Goal: Transaction & Acquisition: Obtain resource

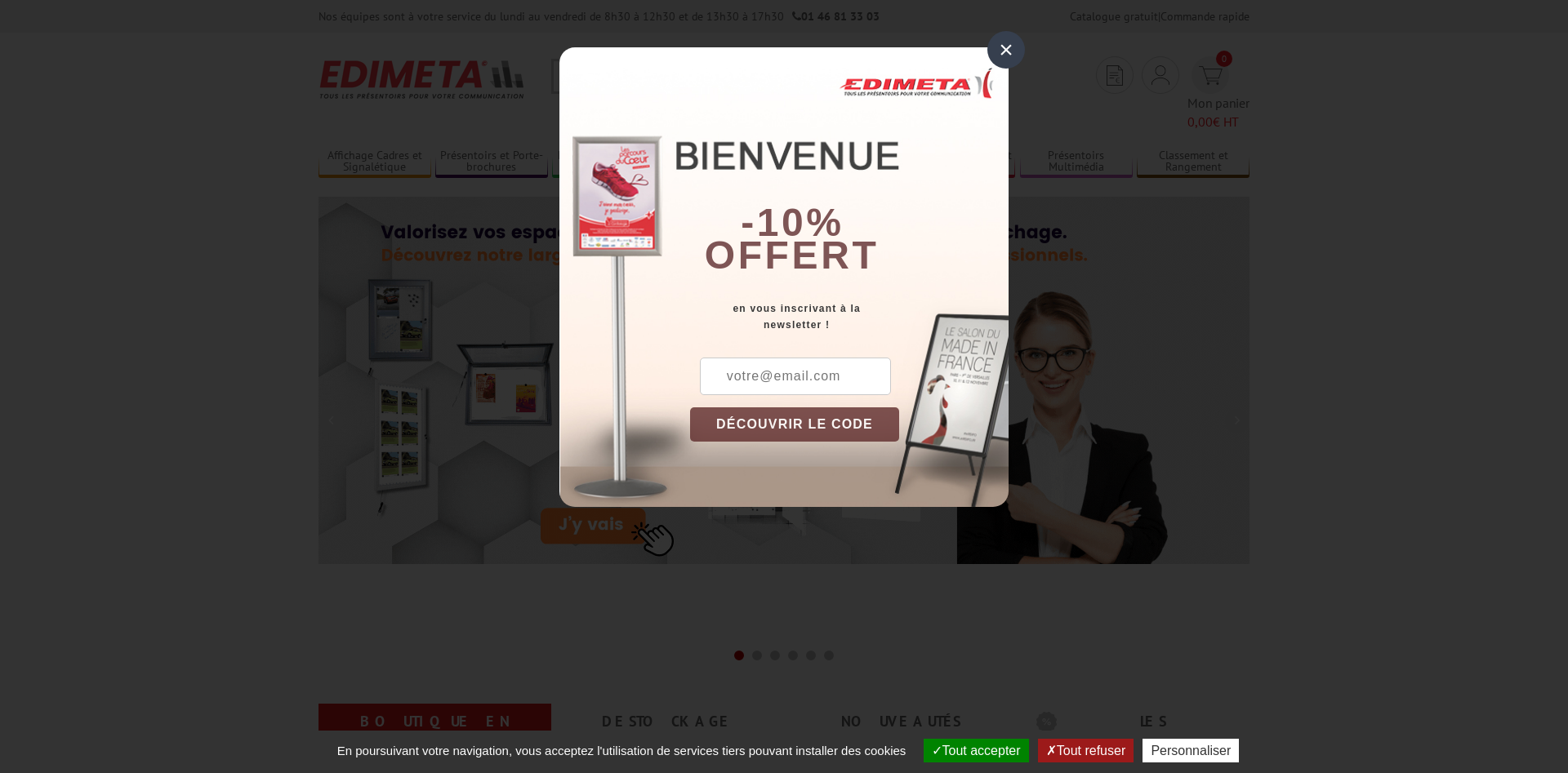
click at [767, 385] on input "text" at bounding box center [795, 377] width 191 height 38
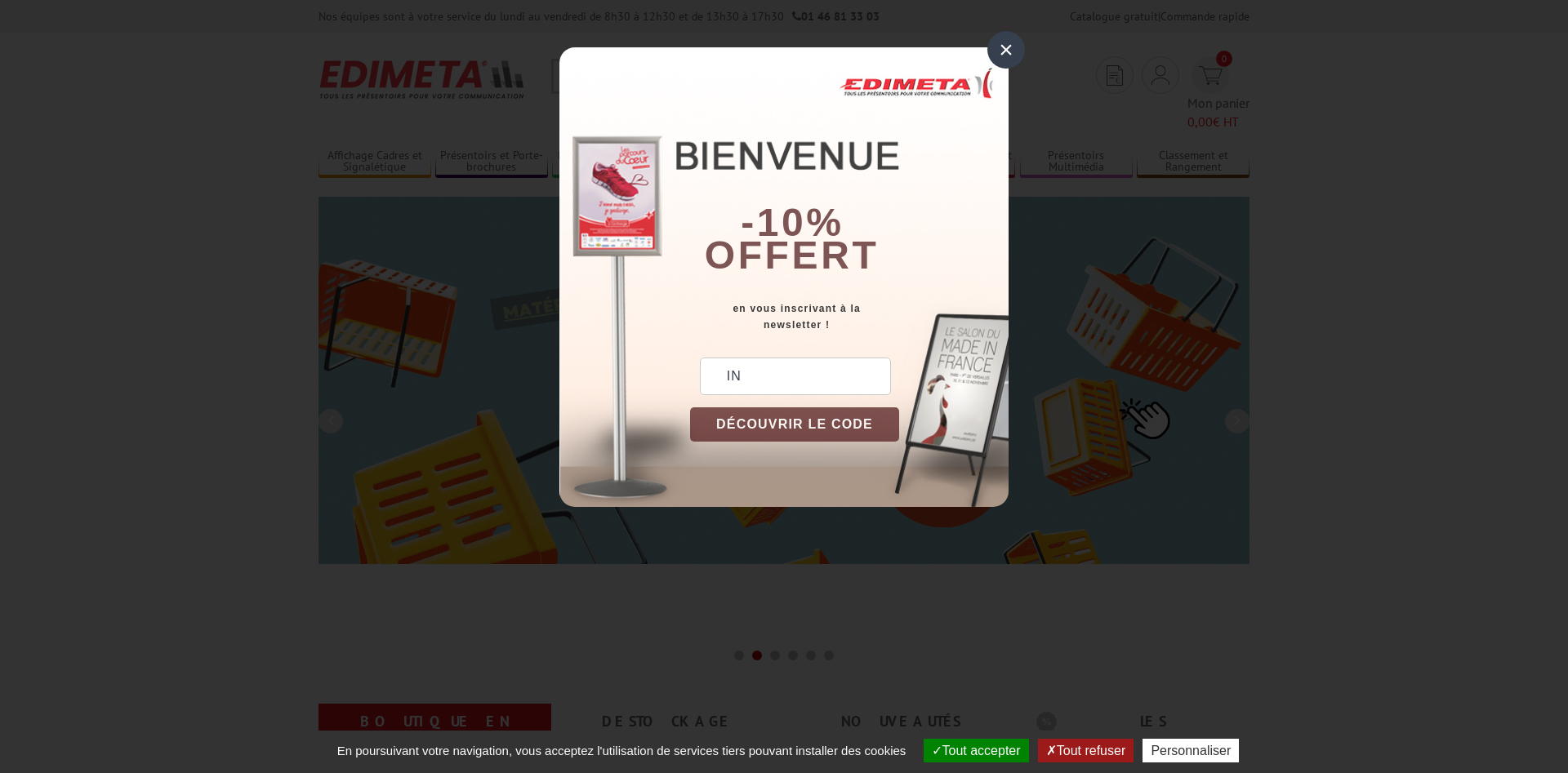
type input "I"
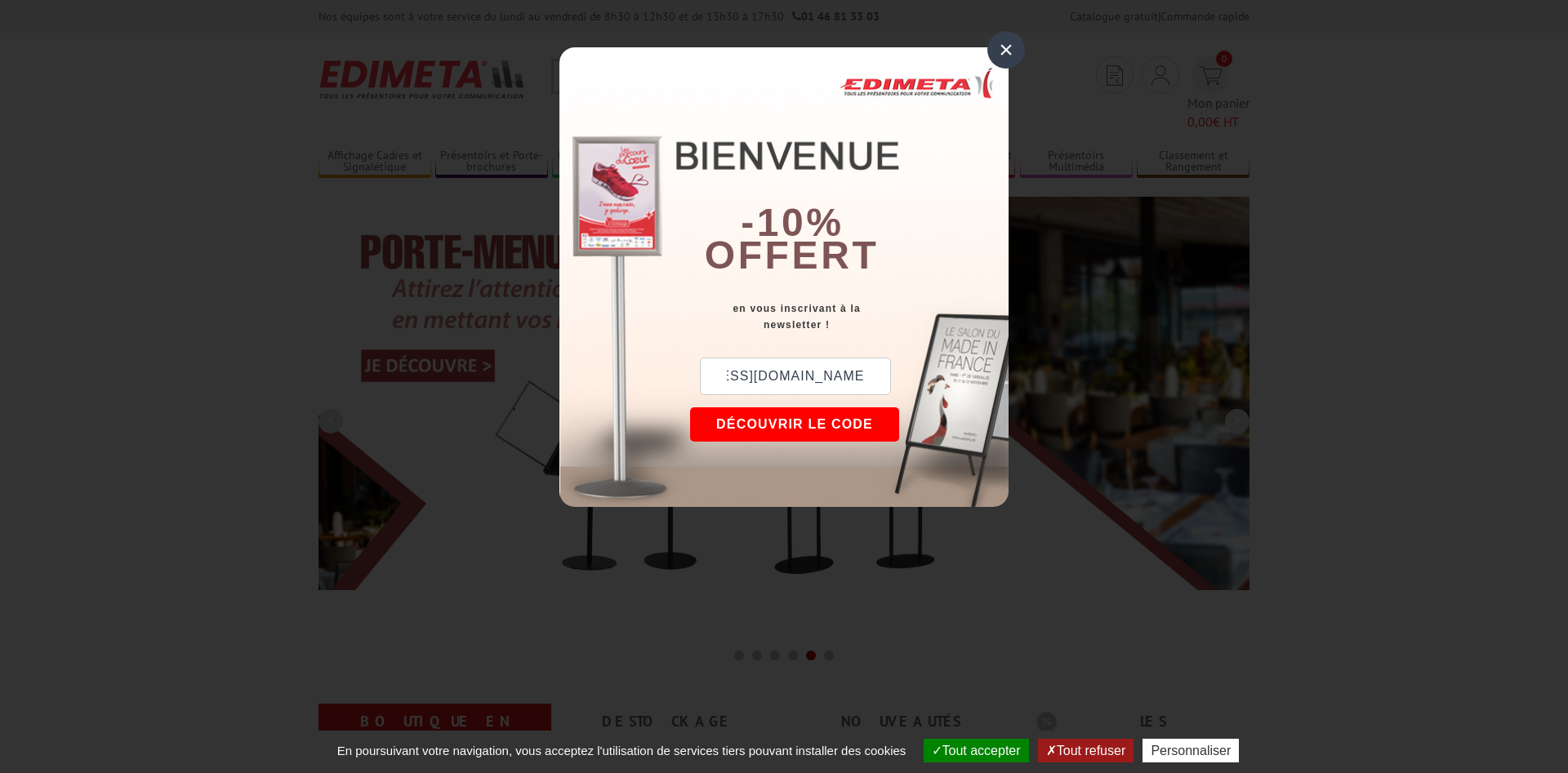
scroll to position [0, 107]
type input "intendance.0741833r@ac-grenoble.fr"
click at [727, 420] on button "DÉCOUVRIR LE CODE" at bounding box center [795, 425] width 209 height 34
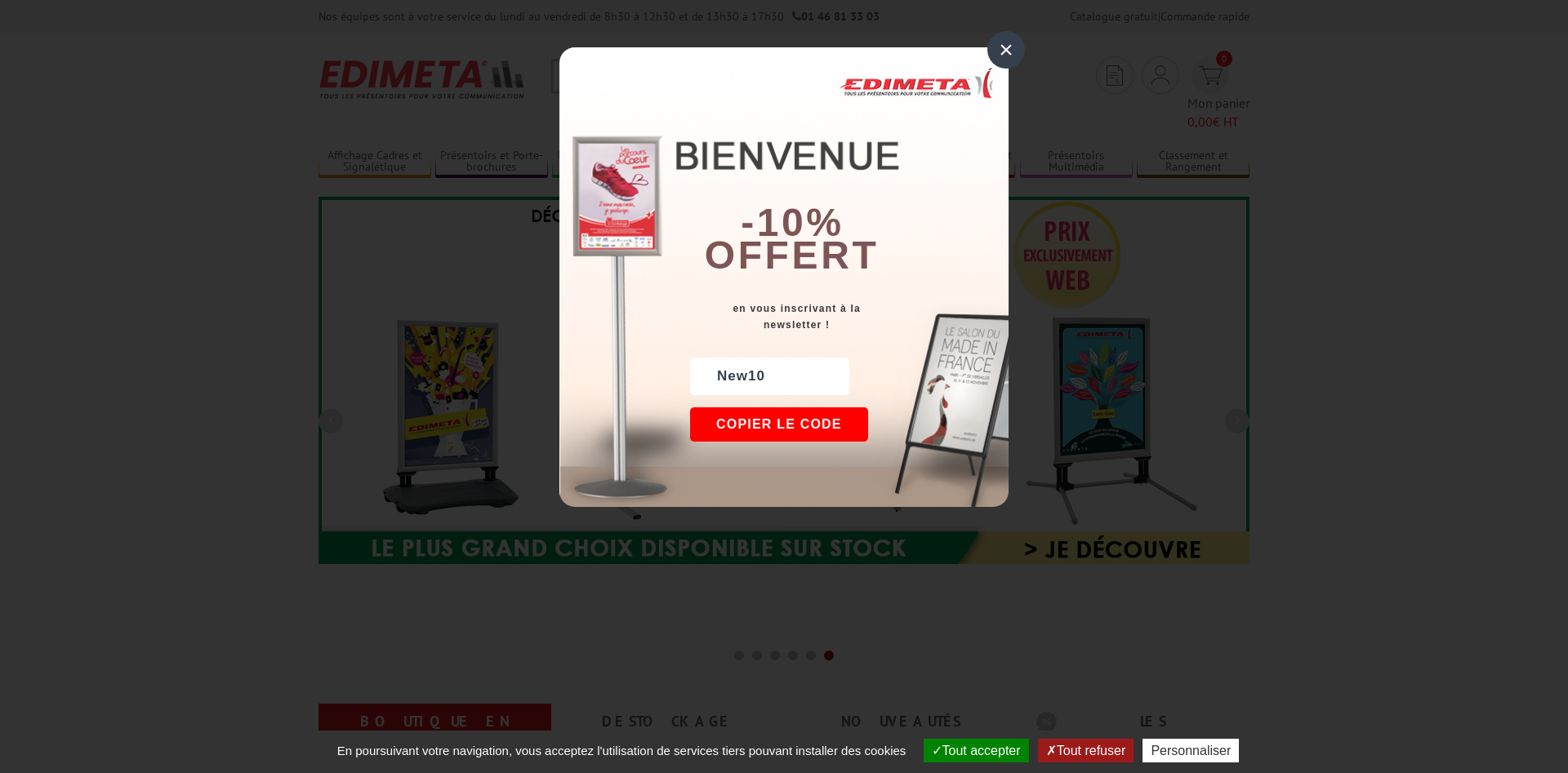
click at [831, 420] on button "Copier le code" at bounding box center [779, 425] width 178 height 34
click at [830, 420] on button "Continuer sur edimeta.fr" at bounding box center [840, 425] width 299 height 34
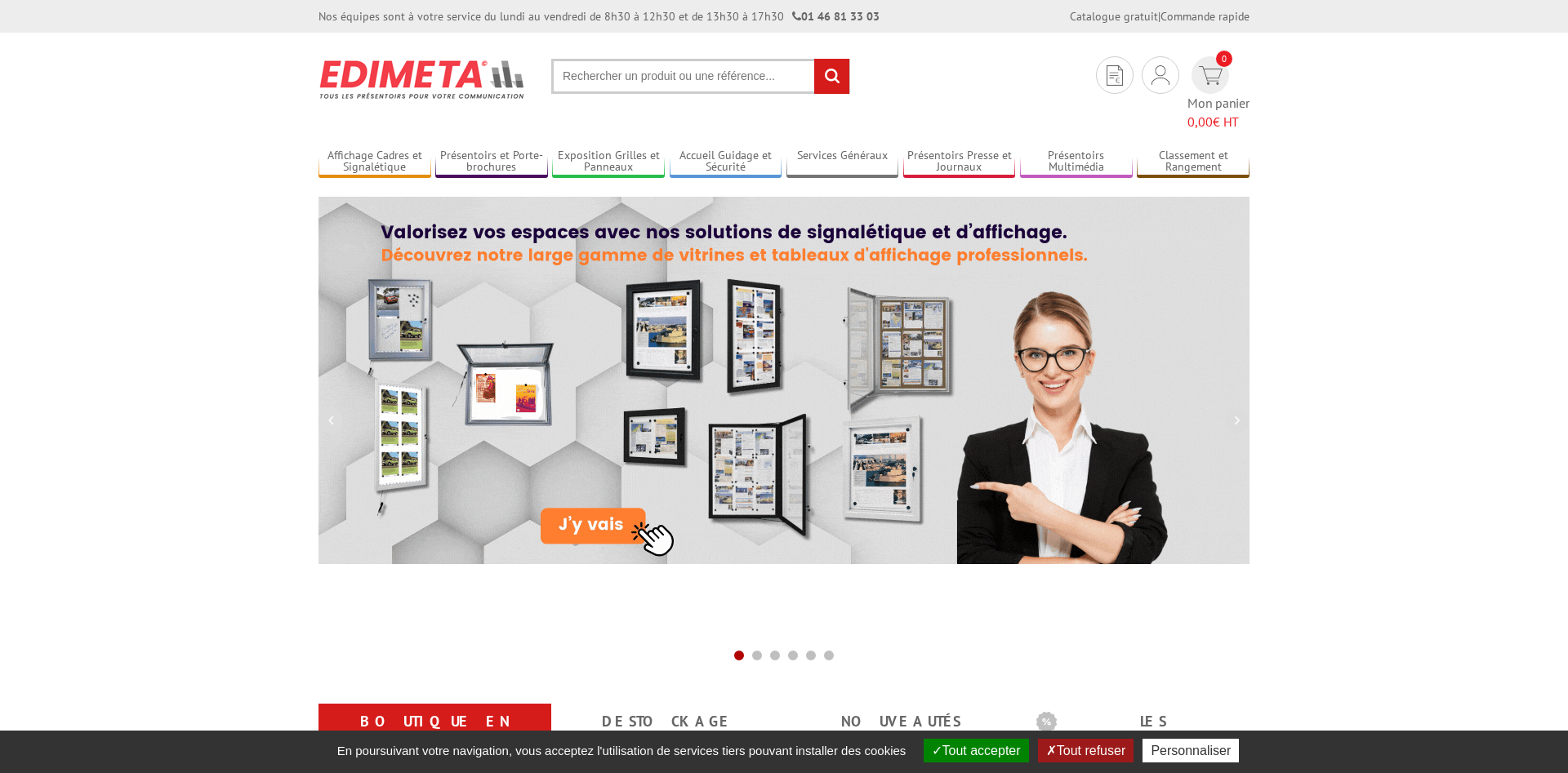
click at [673, 73] on input "text" at bounding box center [701, 76] width 299 height 35
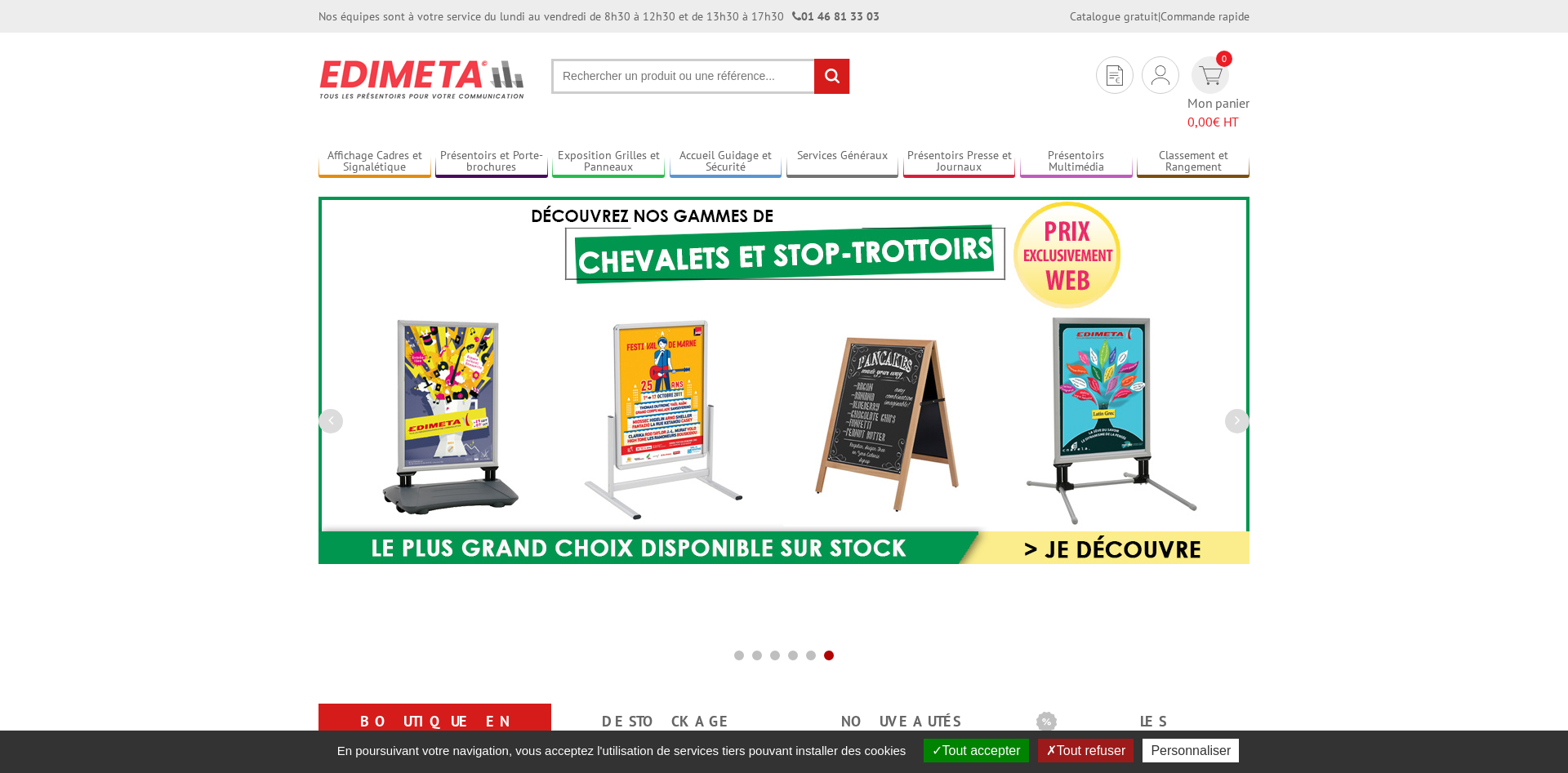
click at [774, 68] on input "text" at bounding box center [701, 76] width 299 height 35
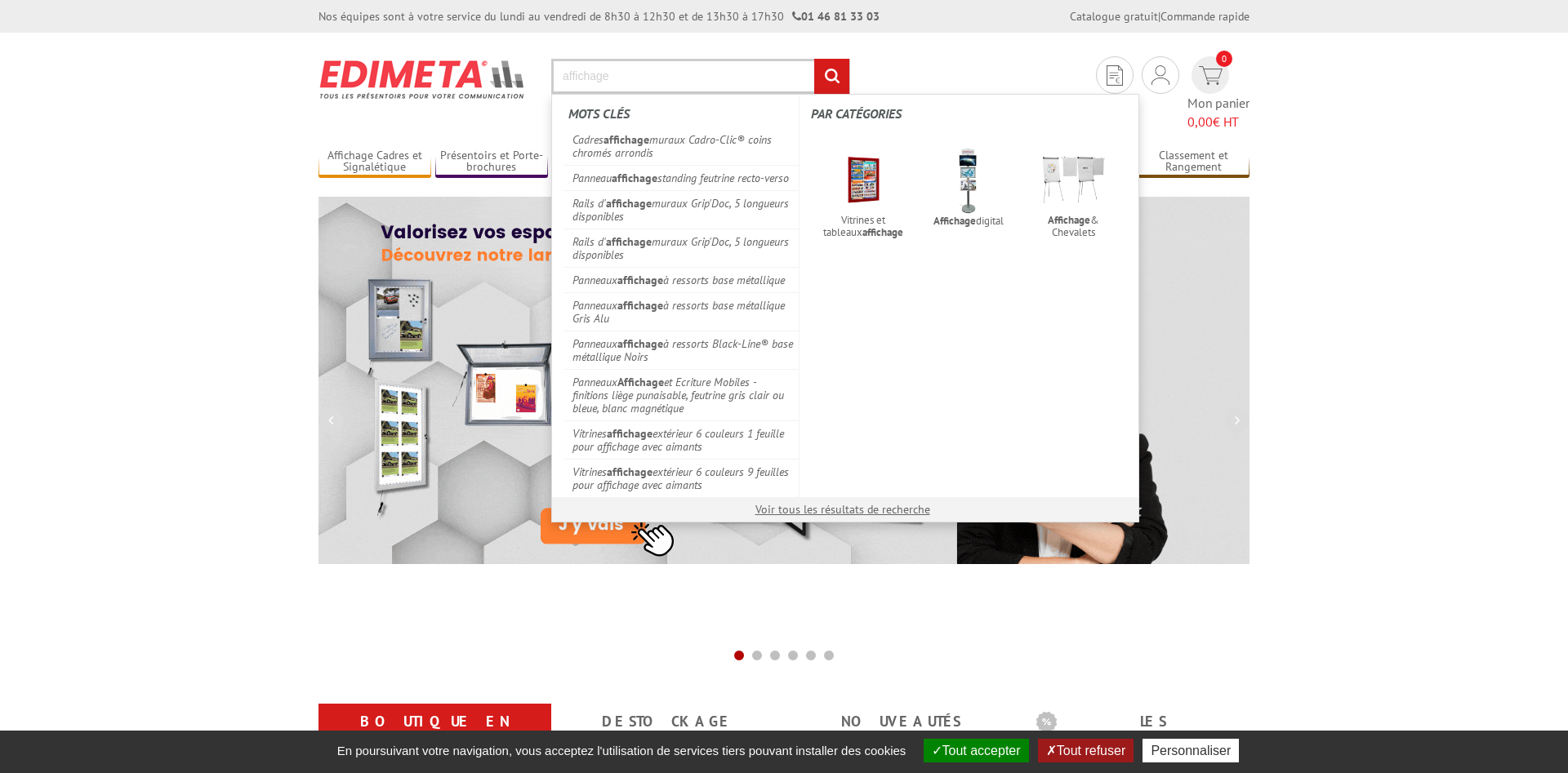
type input "affichage"
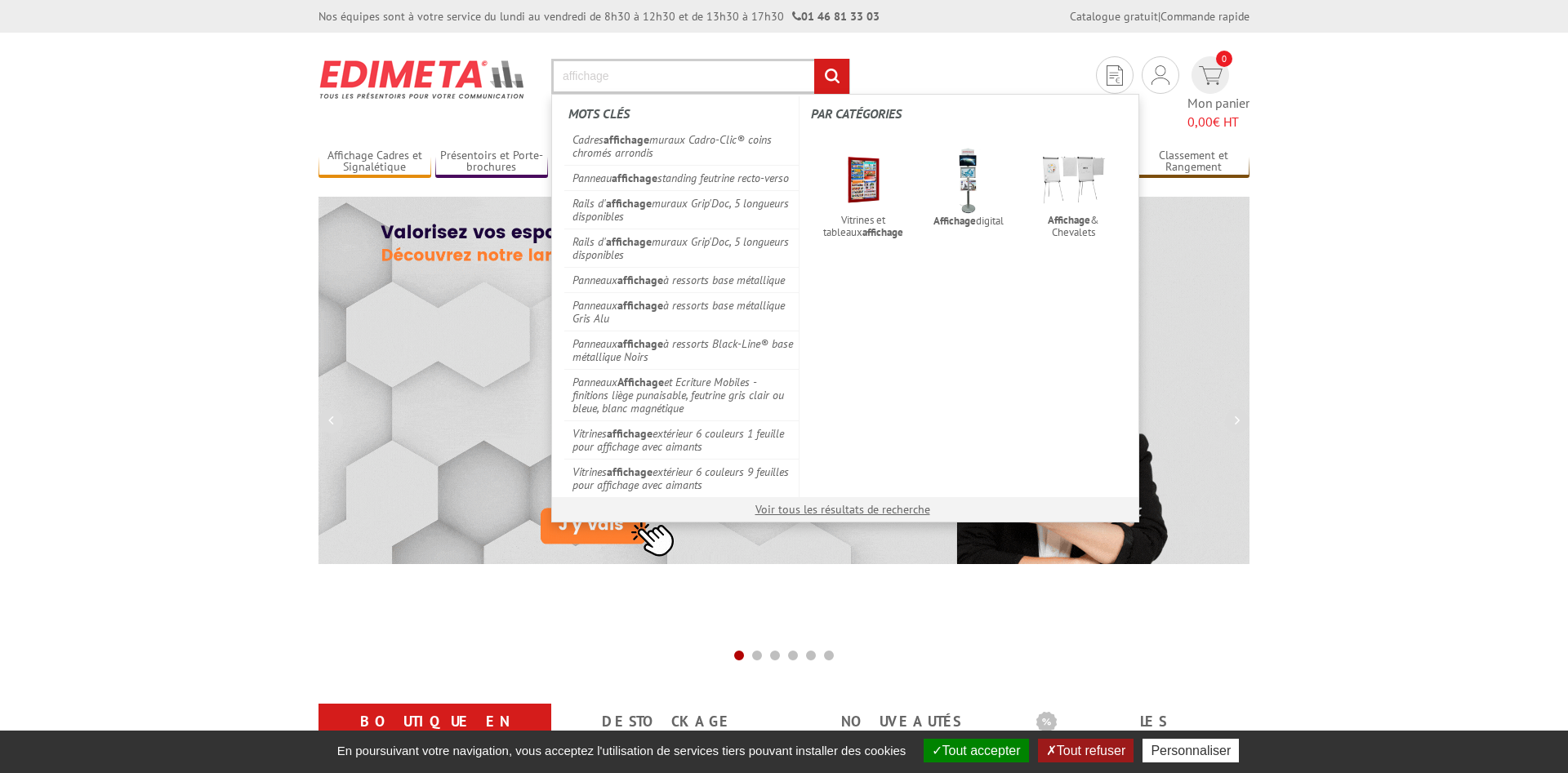
click at [814, 59] on input "rechercher" at bounding box center [831, 76] width 35 height 35
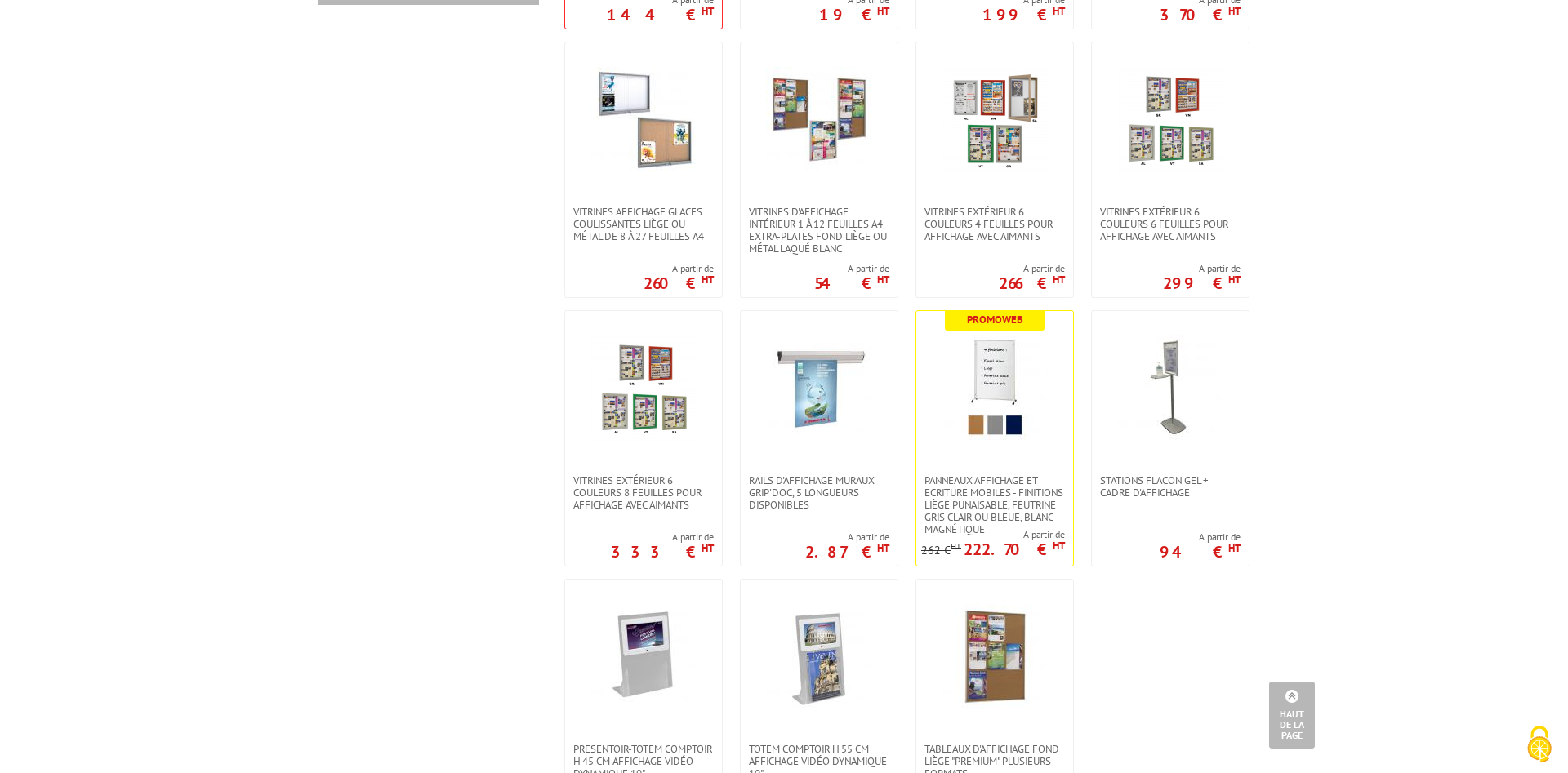
scroll to position [1083, 0]
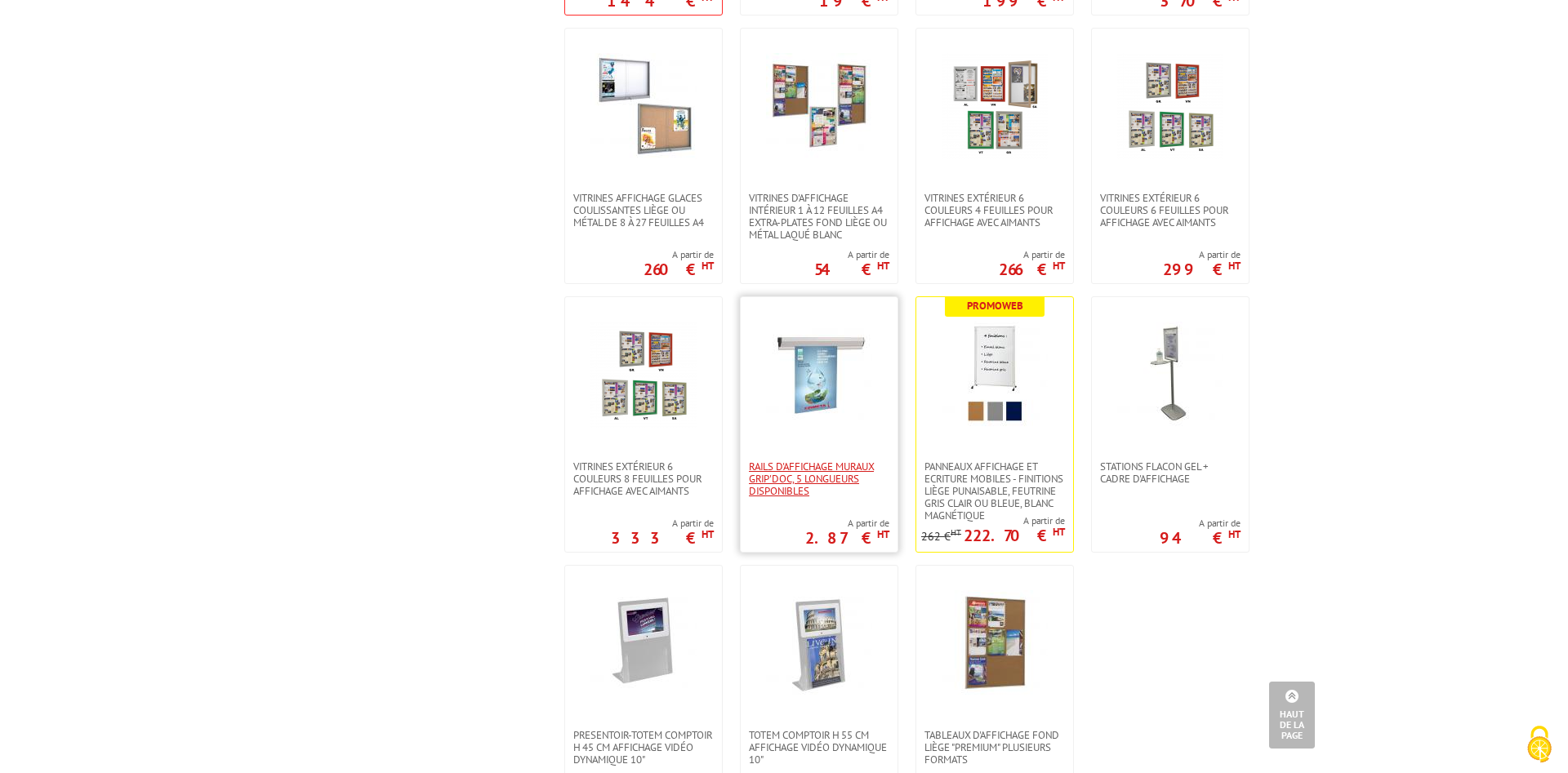
click at [784, 460] on span "Rails d'affichage muraux Grip'Doc, 5 longueurs disponibles" at bounding box center [820, 478] width 141 height 37
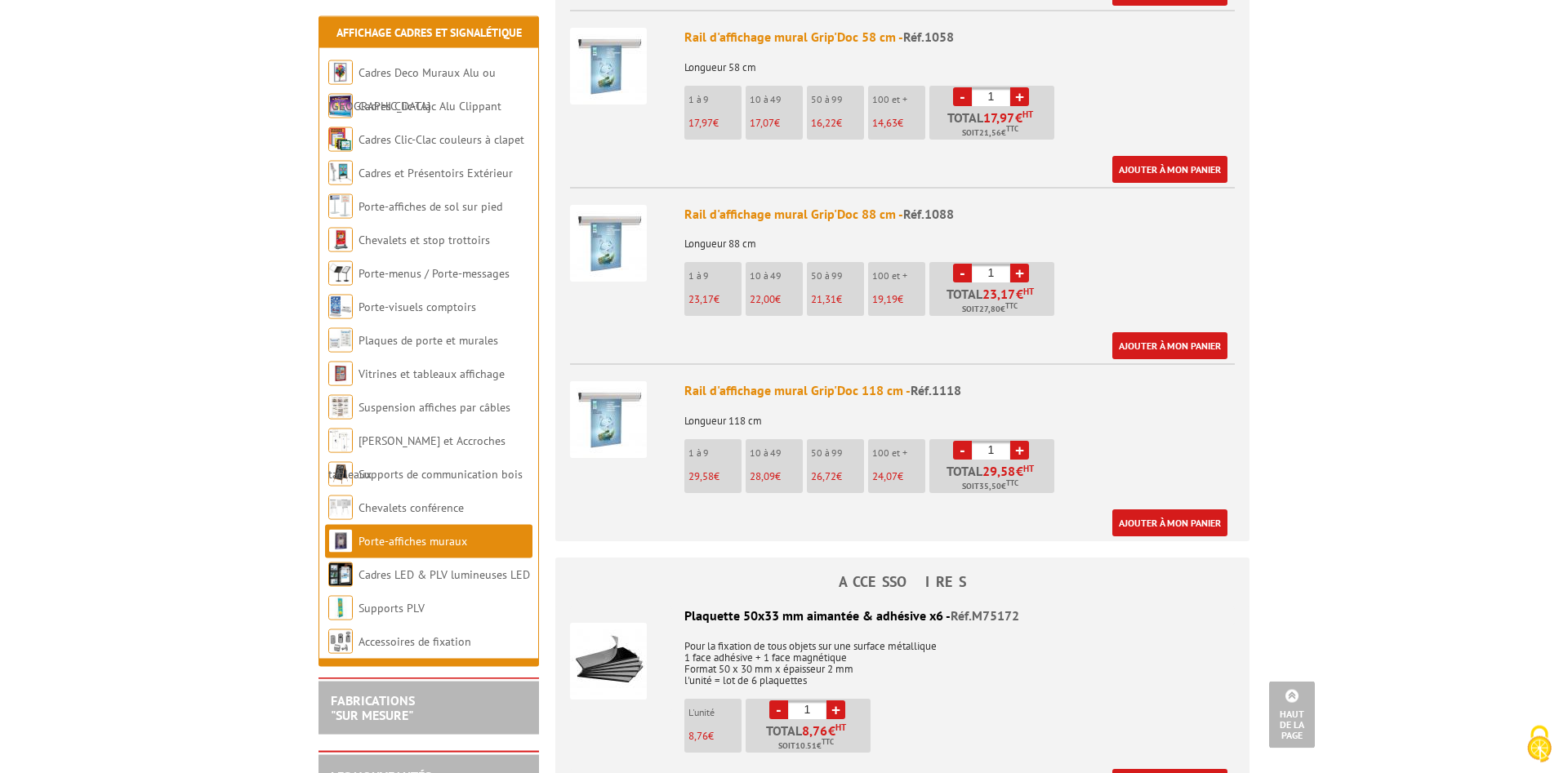
scroll to position [999, 0]
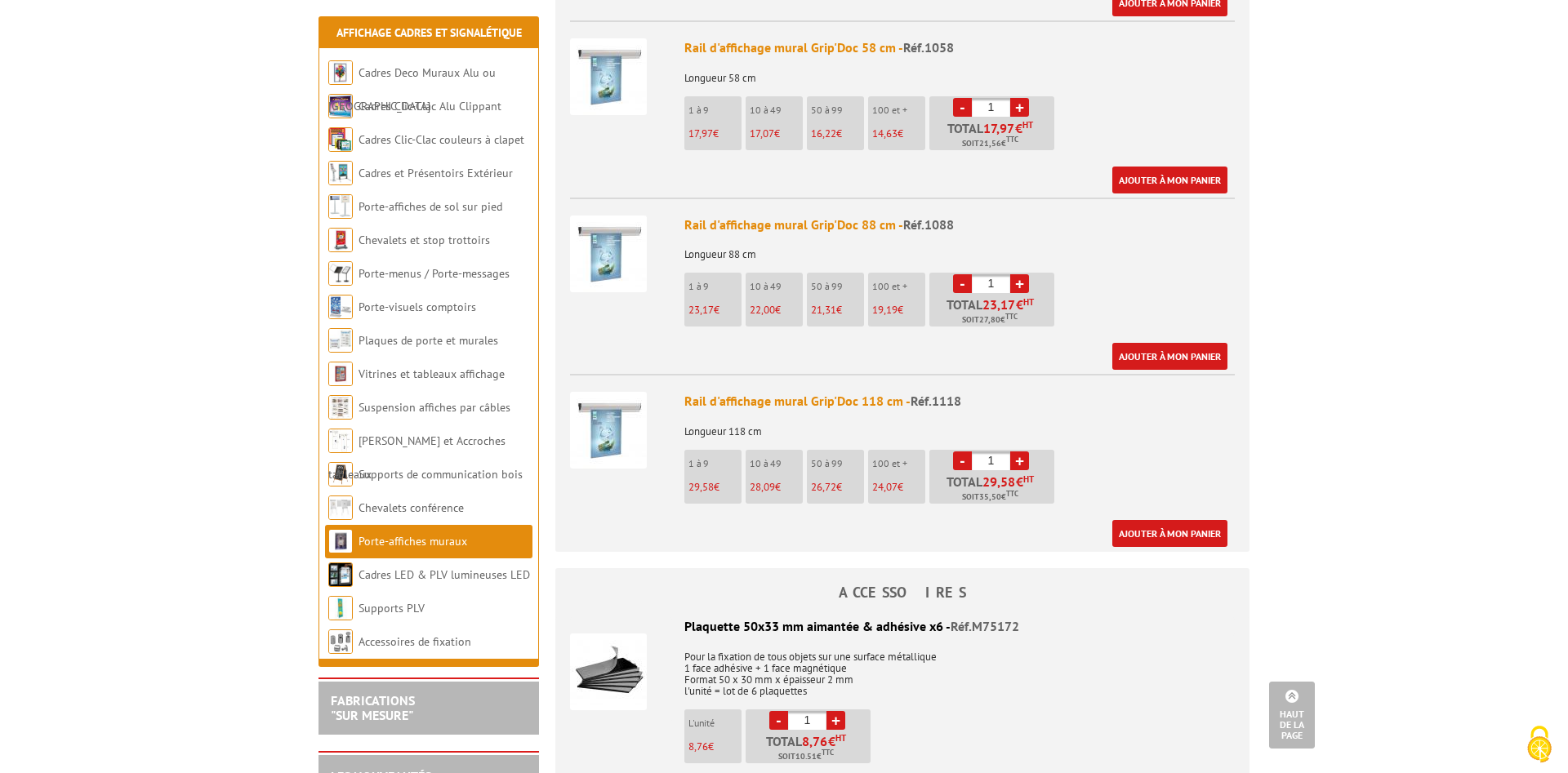
click at [900, 458] on p "100 et +" at bounding box center [899, 464] width 53 height 11
click at [896, 458] on p "100 et +" at bounding box center [899, 464] width 53 height 11
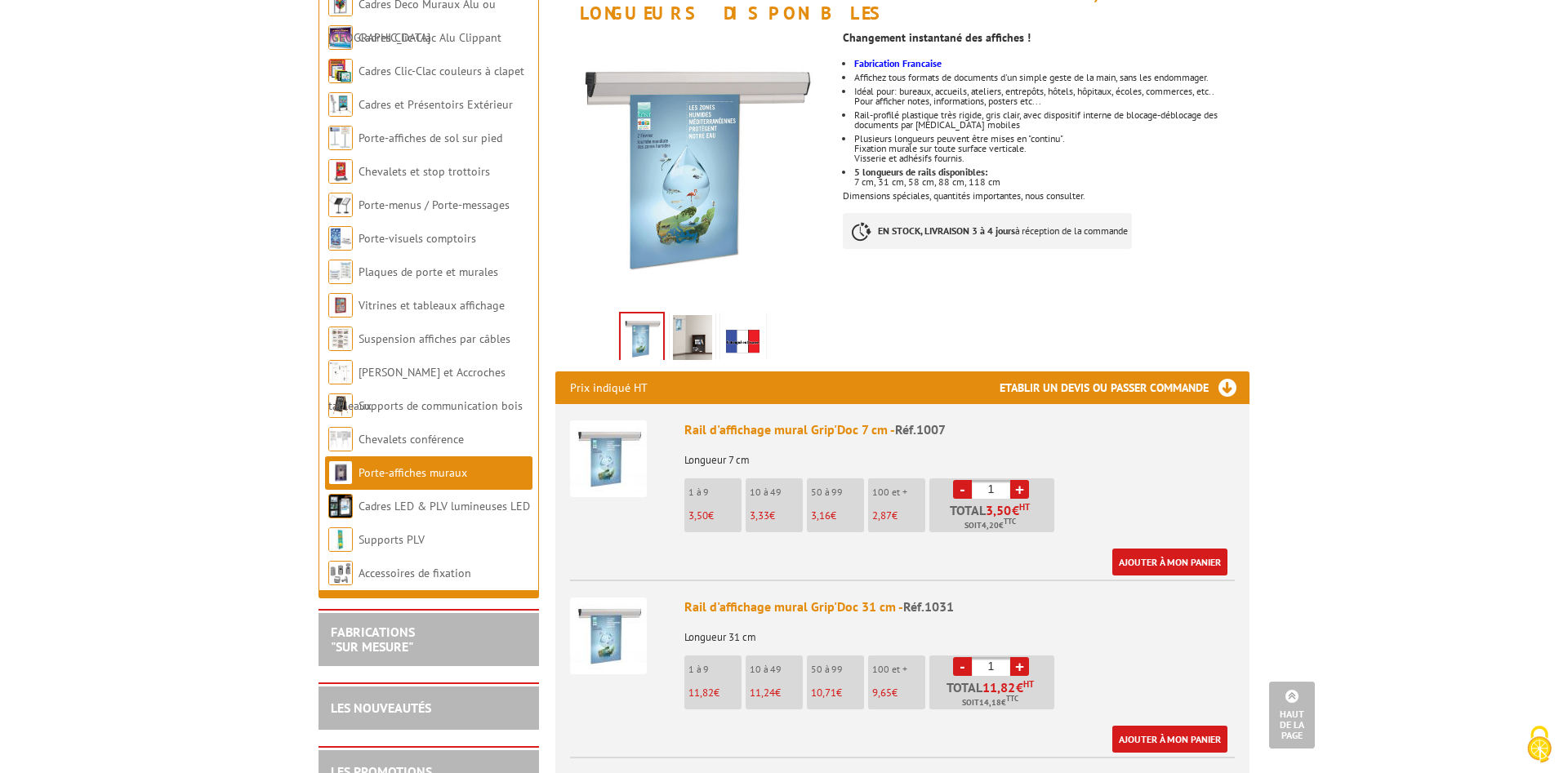
scroll to position [0, 0]
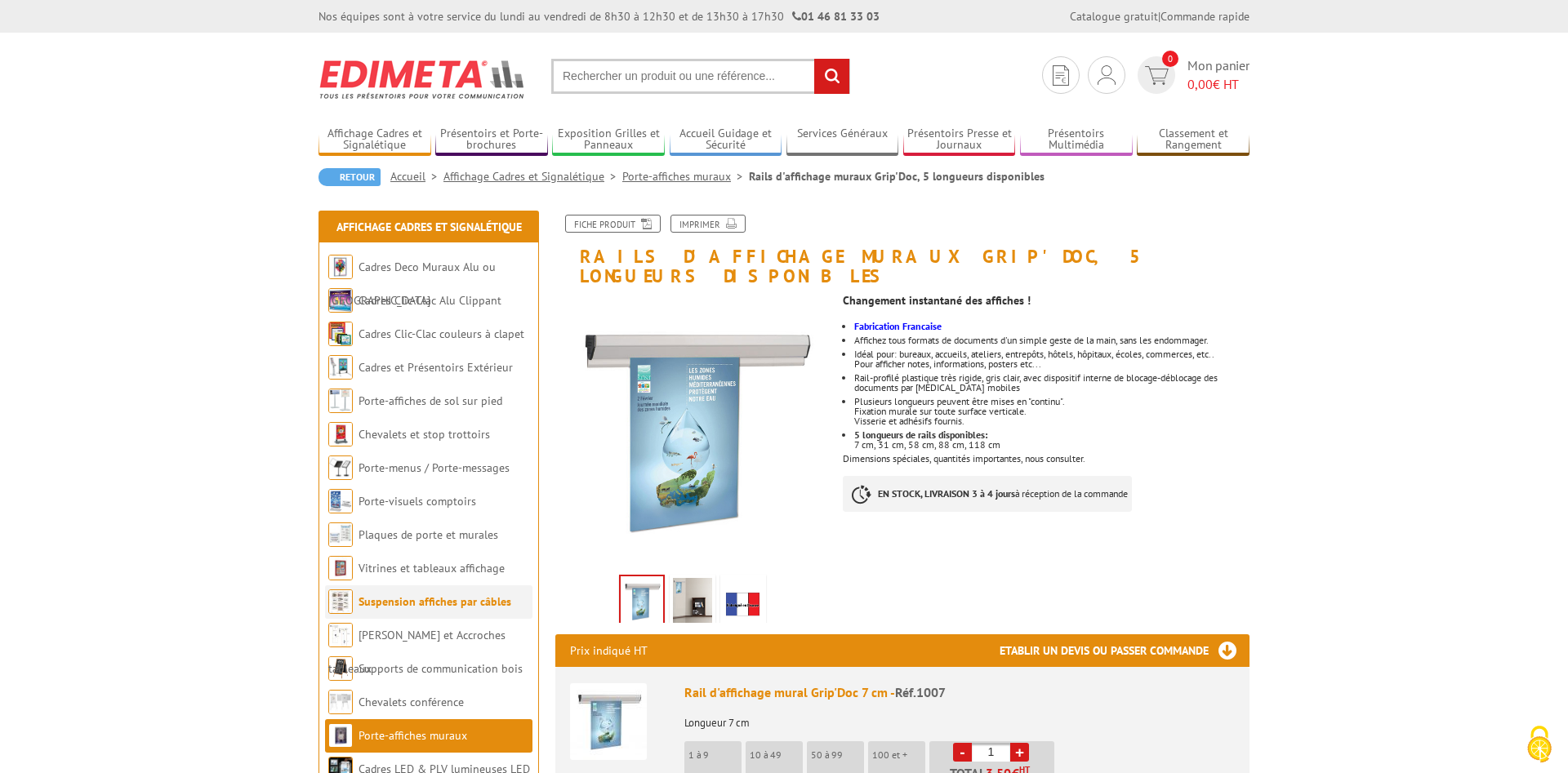
click at [453, 595] on link "Suspension affiches par câbles" at bounding box center [435, 601] width 153 height 14
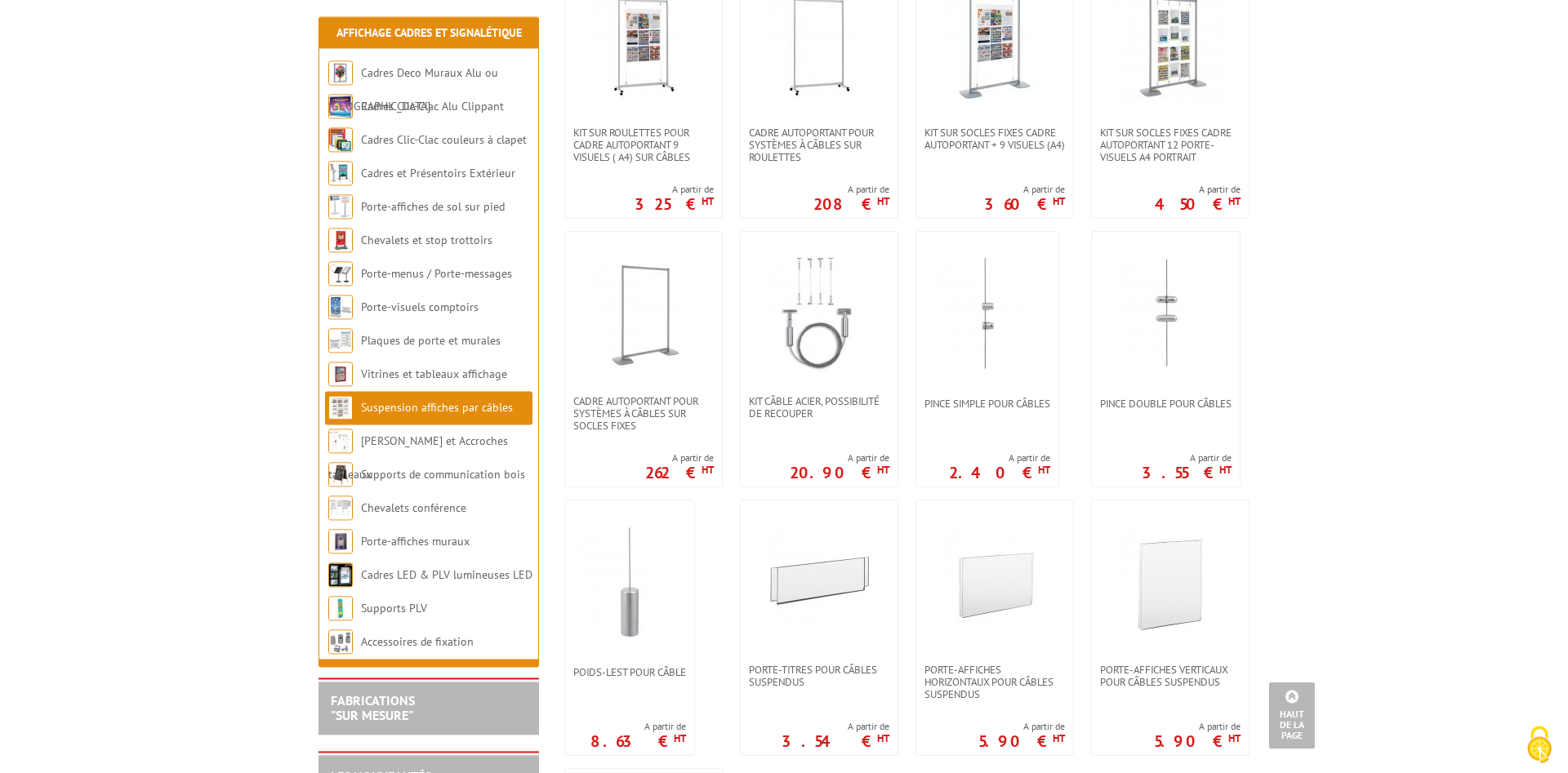
scroll to position [917, 0]
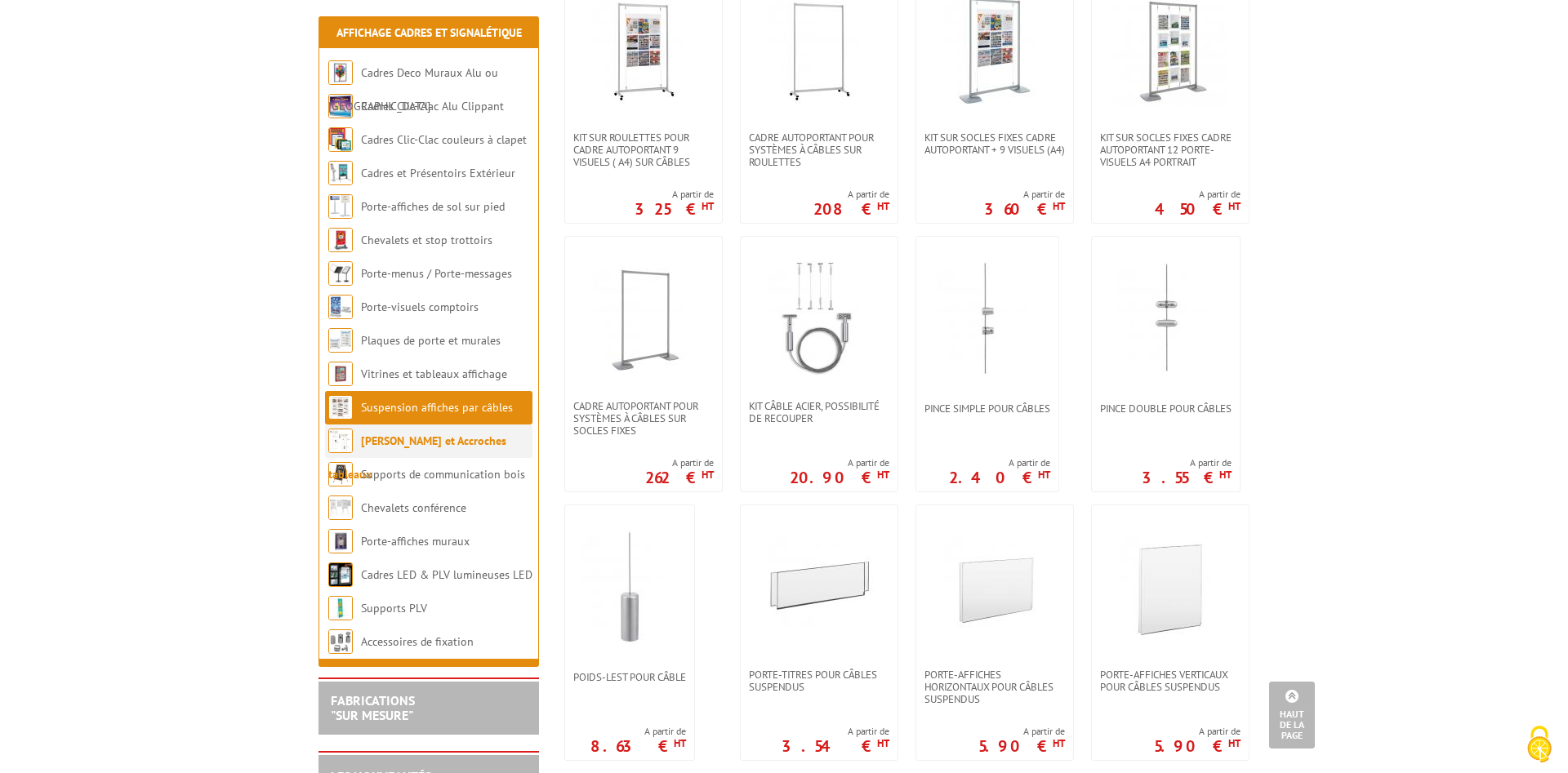
click at [412, 443] on link "[PERSON_NAME] et Accroches tableaux" at bounding box center [416, 457] width 178 height 48
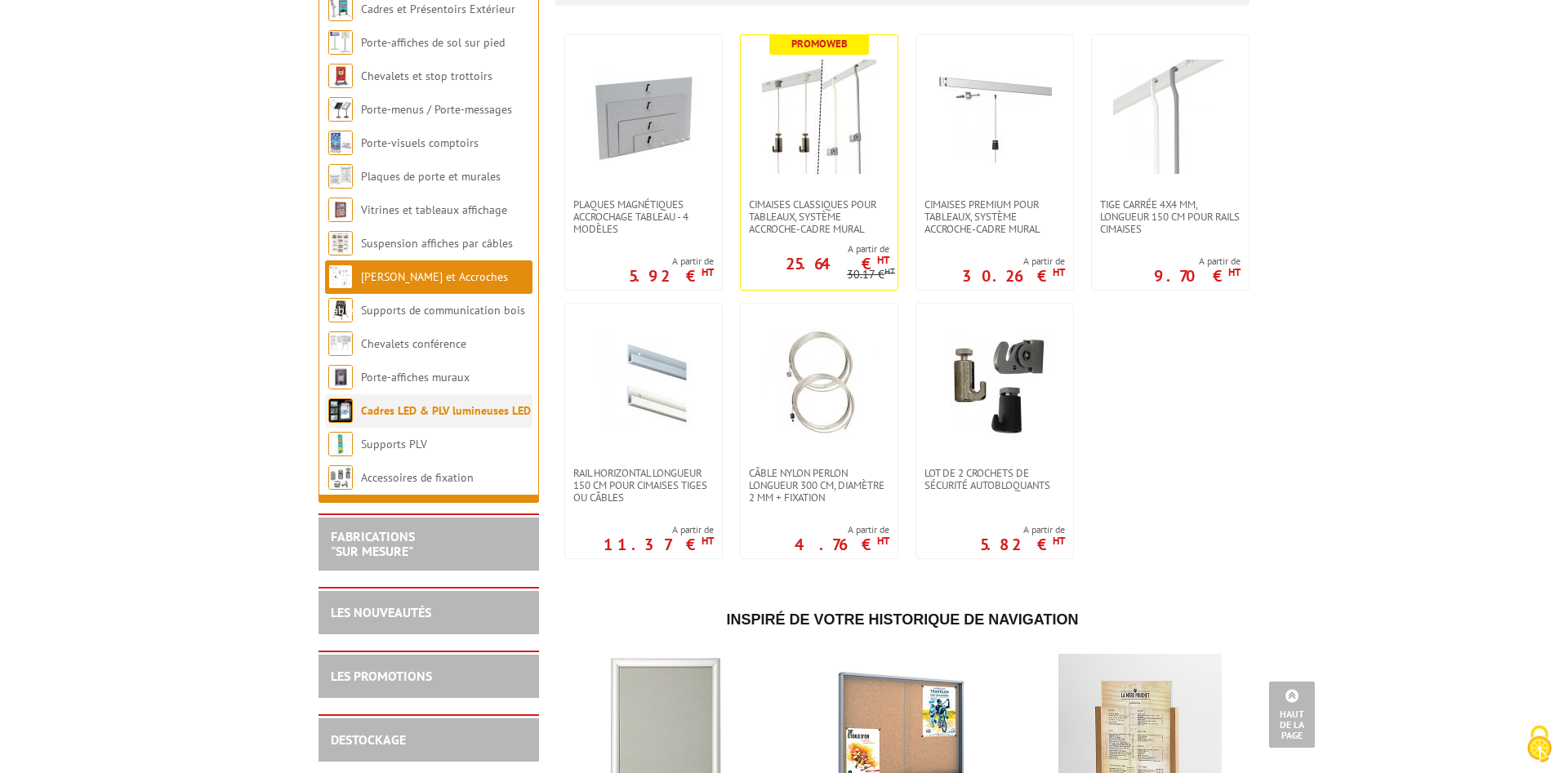
scroll to position [333, 0]
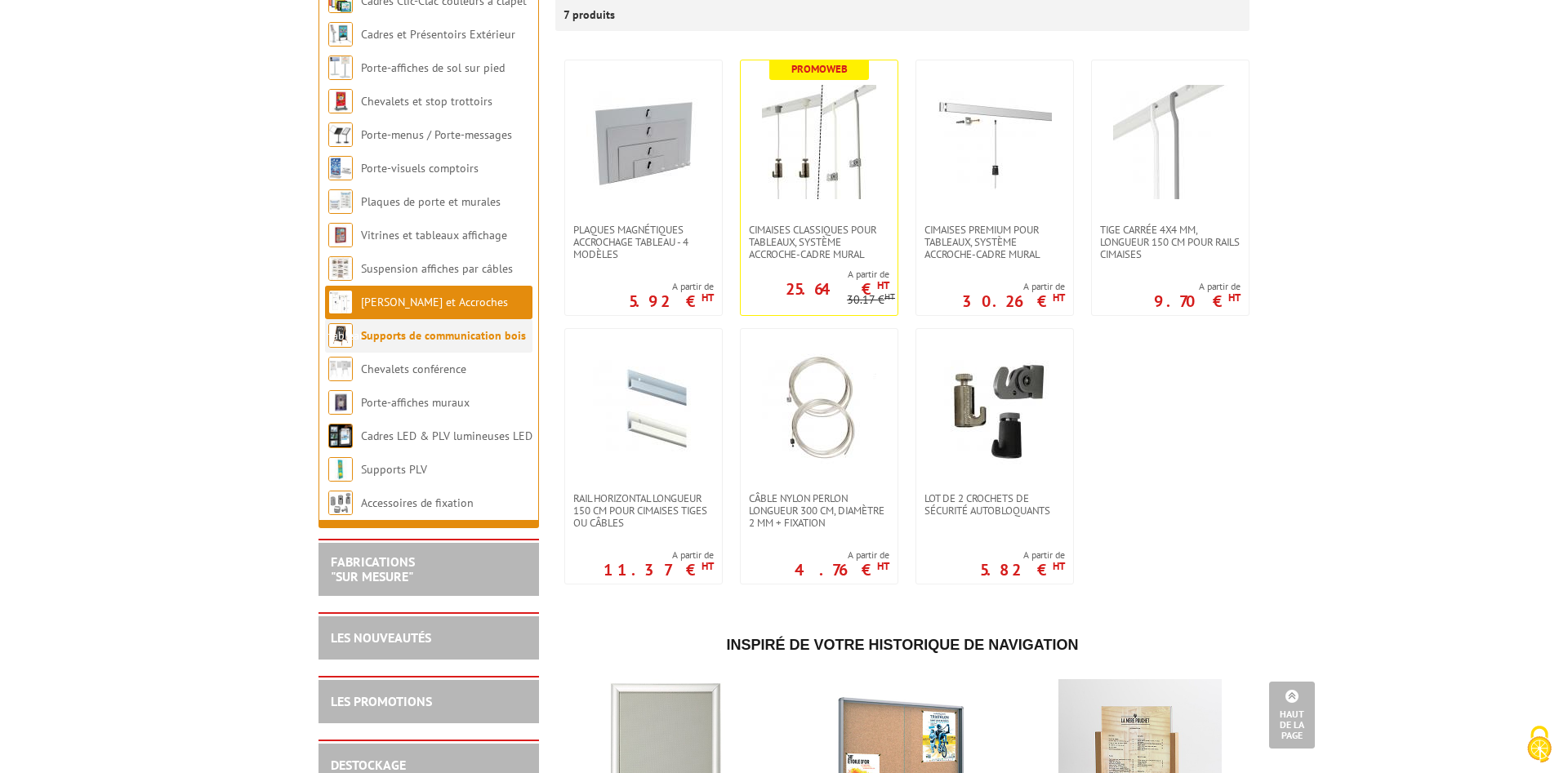
click at [439, 335] on link "Supports de communication bois" at bounding box center [444, 335] width 165 height 14
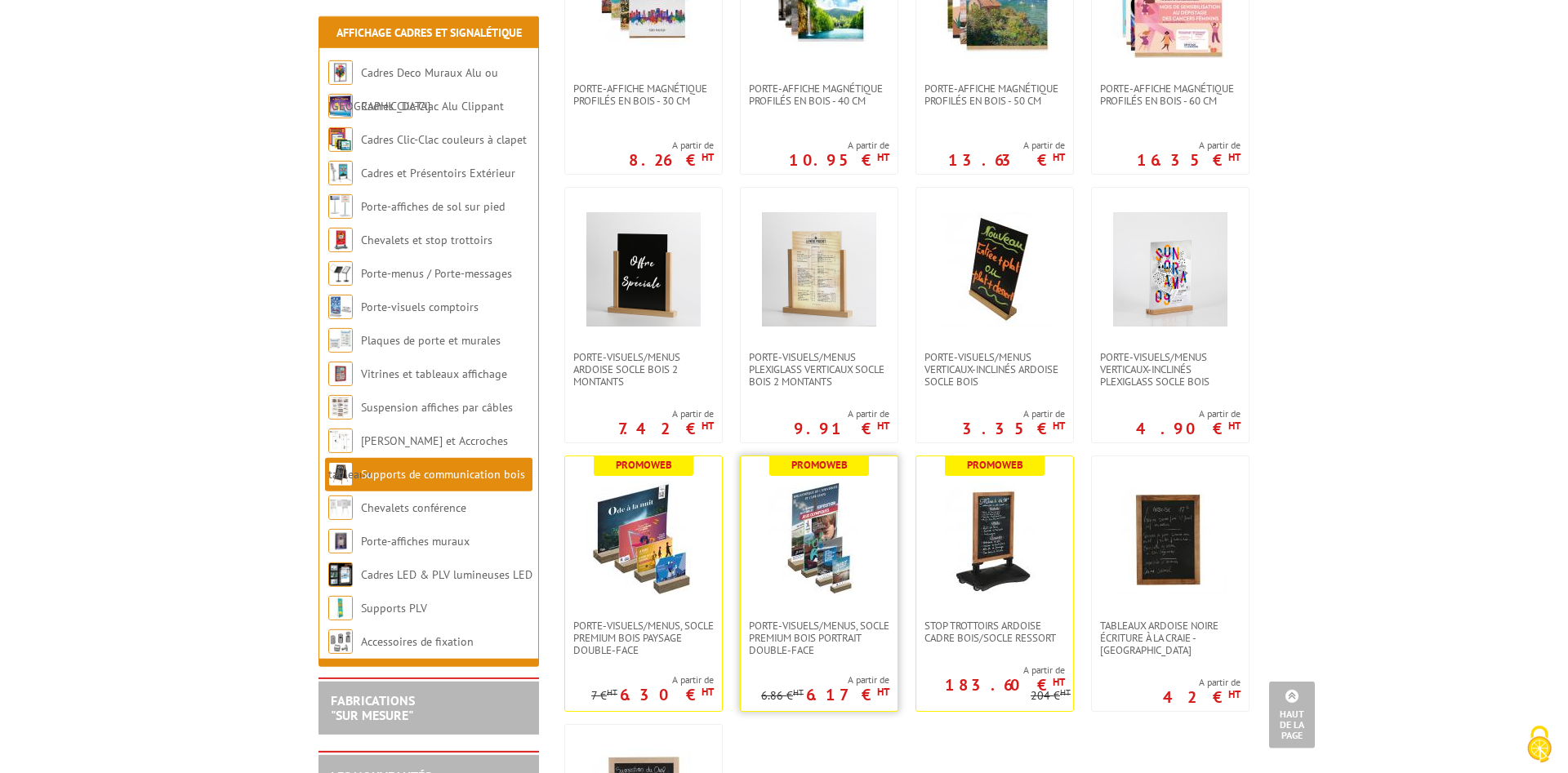
scroll to position [1583, 0]
